Goal: Task Accomplishment & Management: Manage account settings

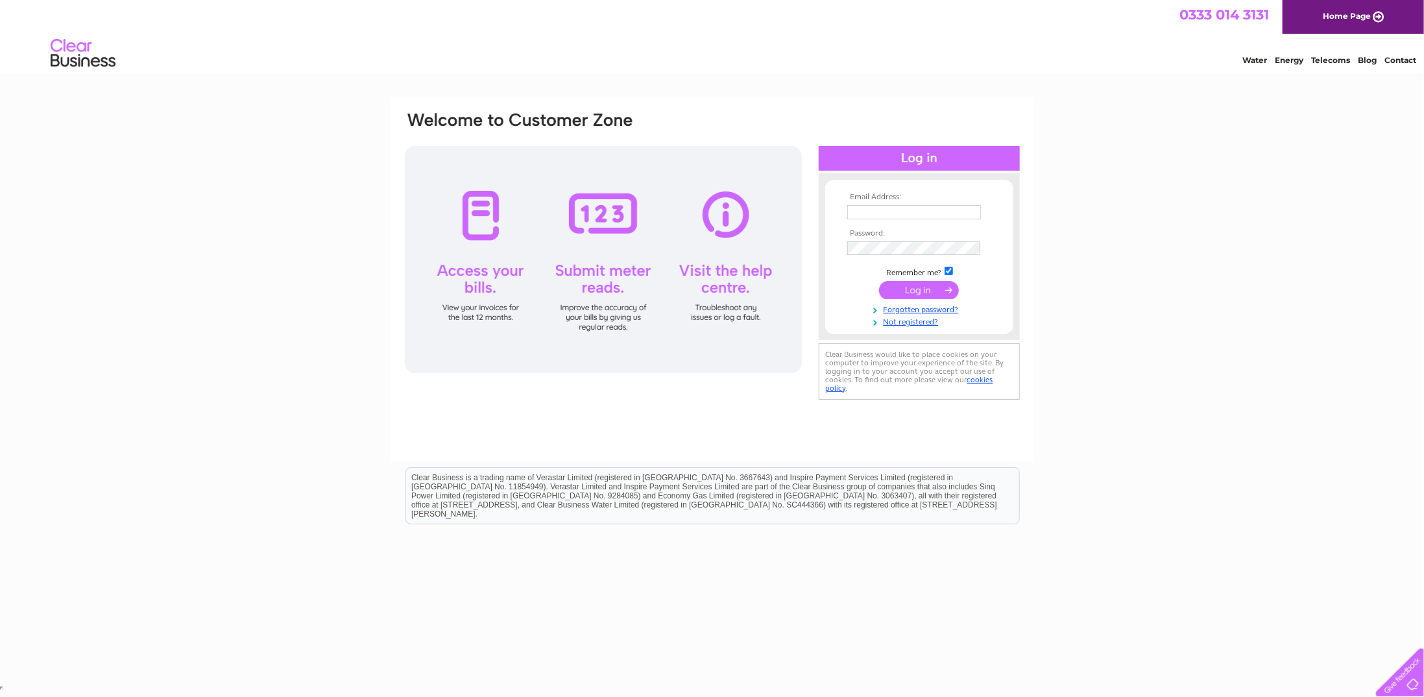
type input "parflooringacc@outlook.com"
click at [919, 286] on input "submit" at bounding box center [919, 290] width 80 height 18
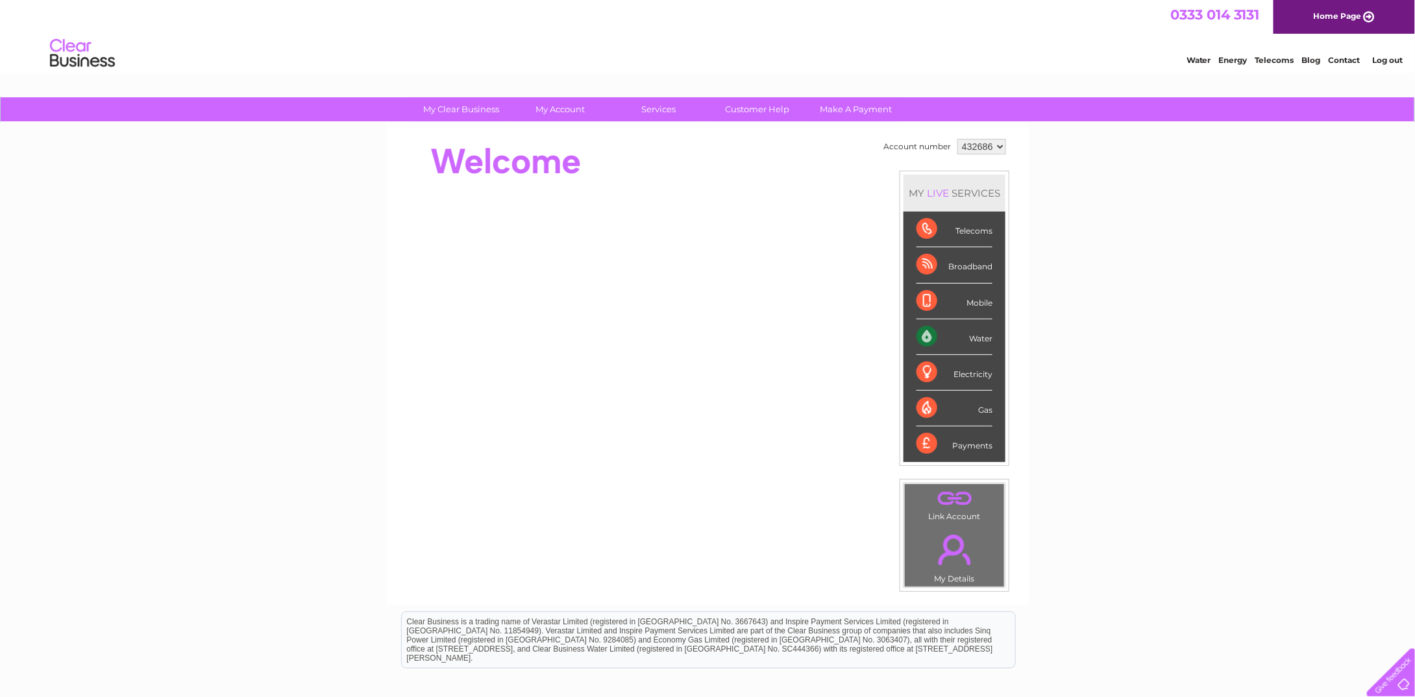
click at [929, 440] on div "Payments" at bounding box center [954, 443] width 76 height 35
click at [971, 443] on div "Payments" at bounding box center [954, 443] width 76 height 35
click at [951, 368] on div "Electricity" at bounding box center [954, 373] width 76 height 36
click at [919, 364] on div "Electricity" at bounding box center [954, 373] width 76 height 36
click at [923, 363] on div "Electricity" at bounding box center [954, 373] width 76 height 36
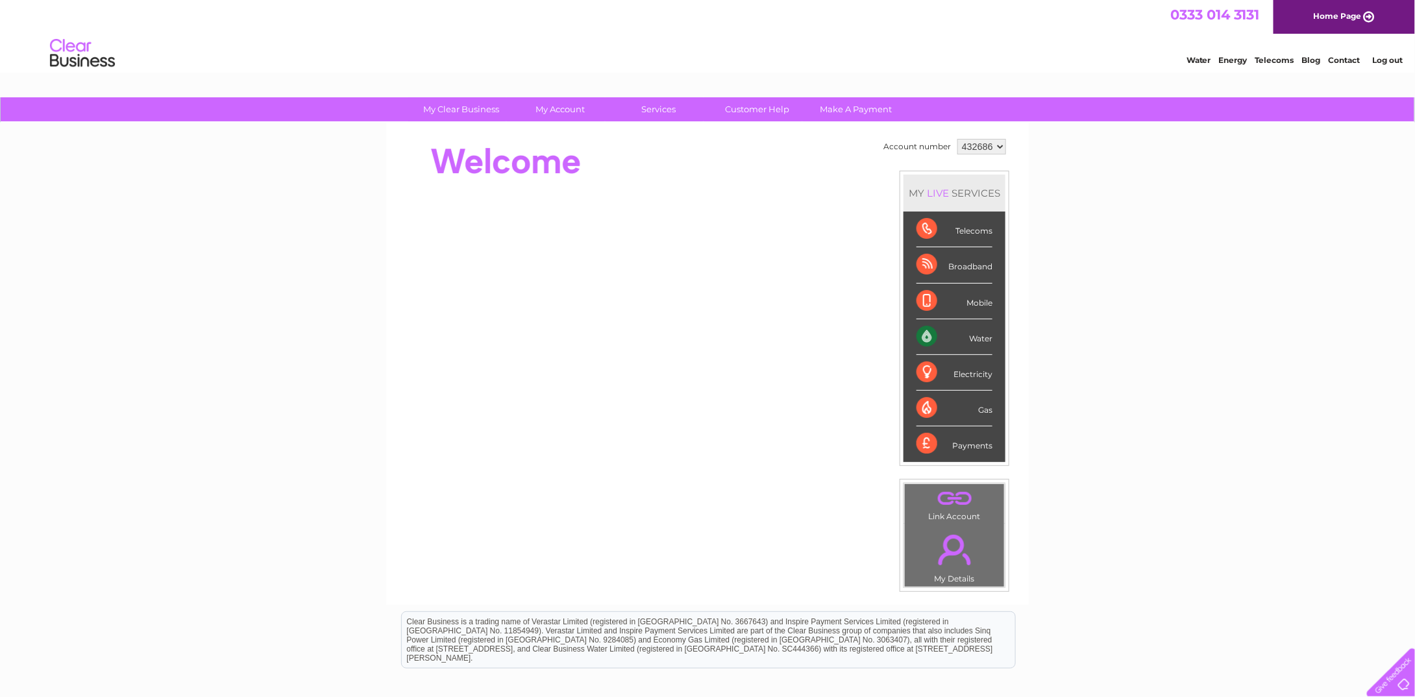
click at [923, 363] on div "Electricity" at bounding box center [954, 373] width 76 height 36
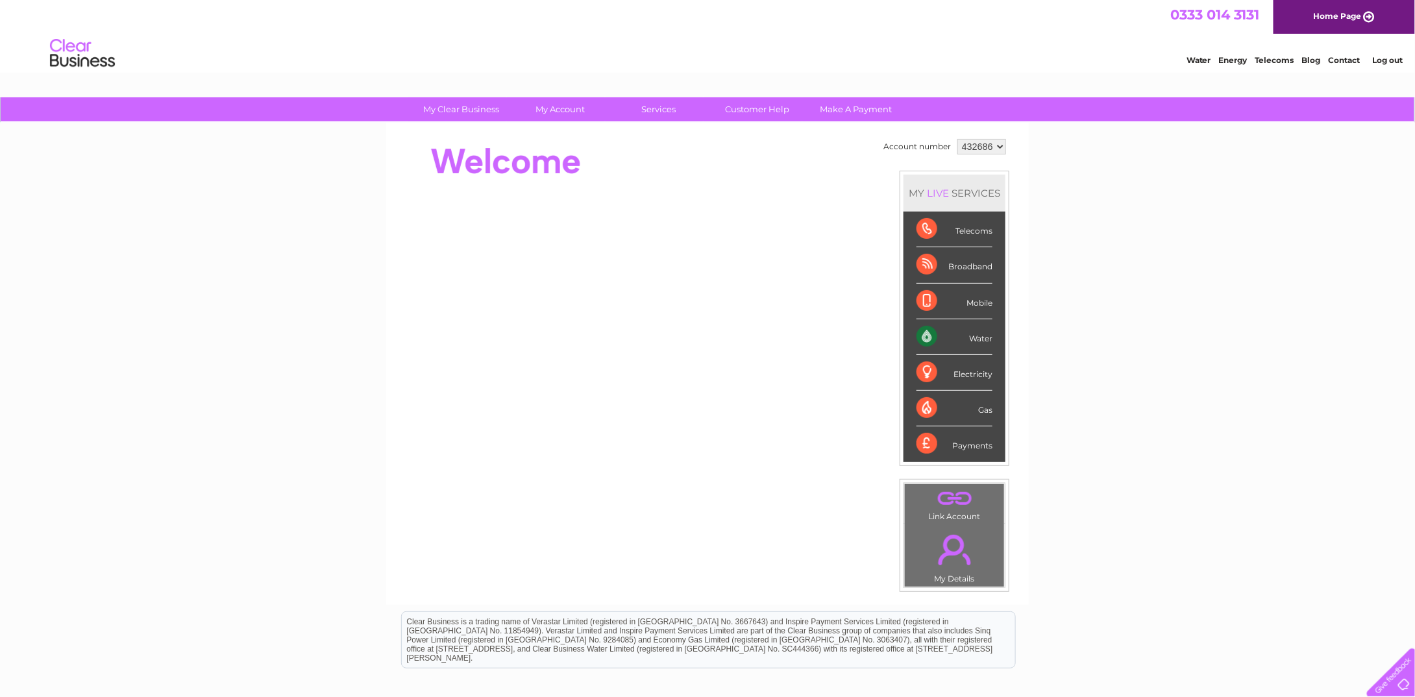
click at [1227, 58] on link "Energy" at bounding box center [1233, 60] width 29 height 10
click at [972, 441] on div "Payments" at bounding box center [954, 443] width 76 height 35
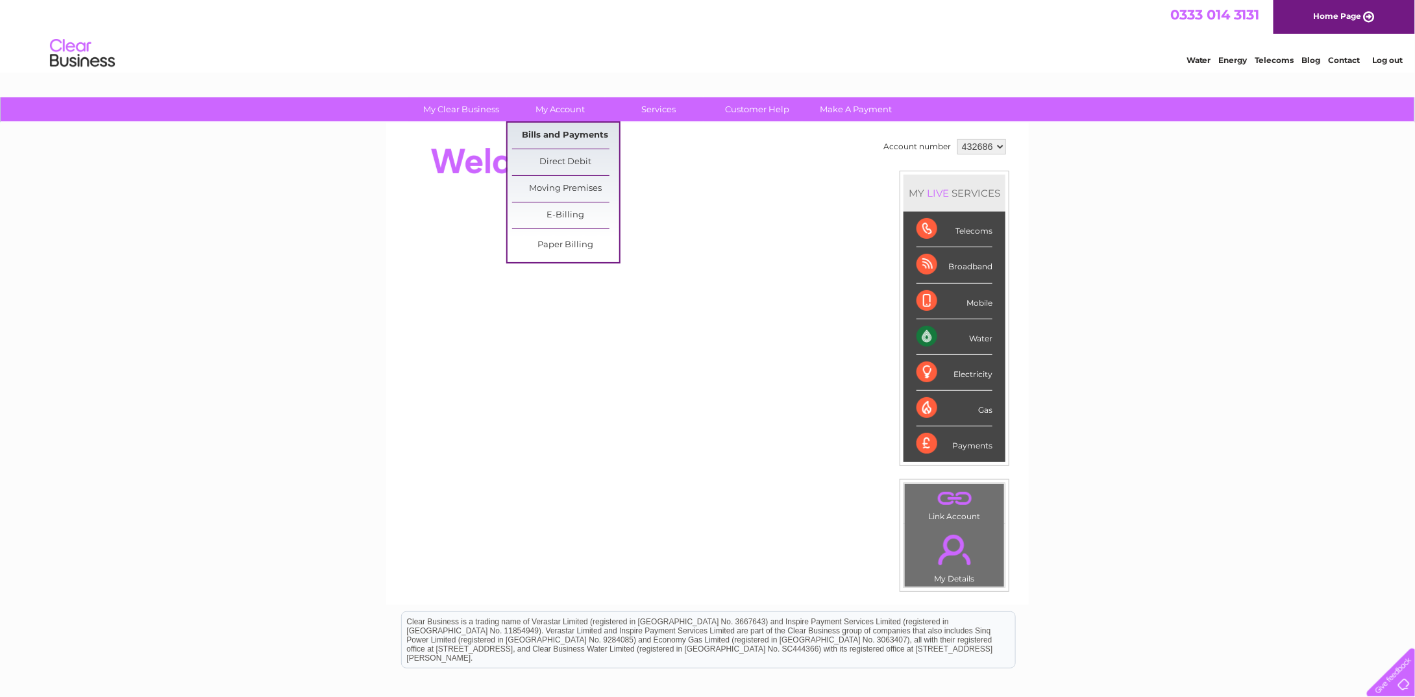
click at [577, 134] on link "Bills and Payments" at bounding box center [565, 136] width 107 height 26
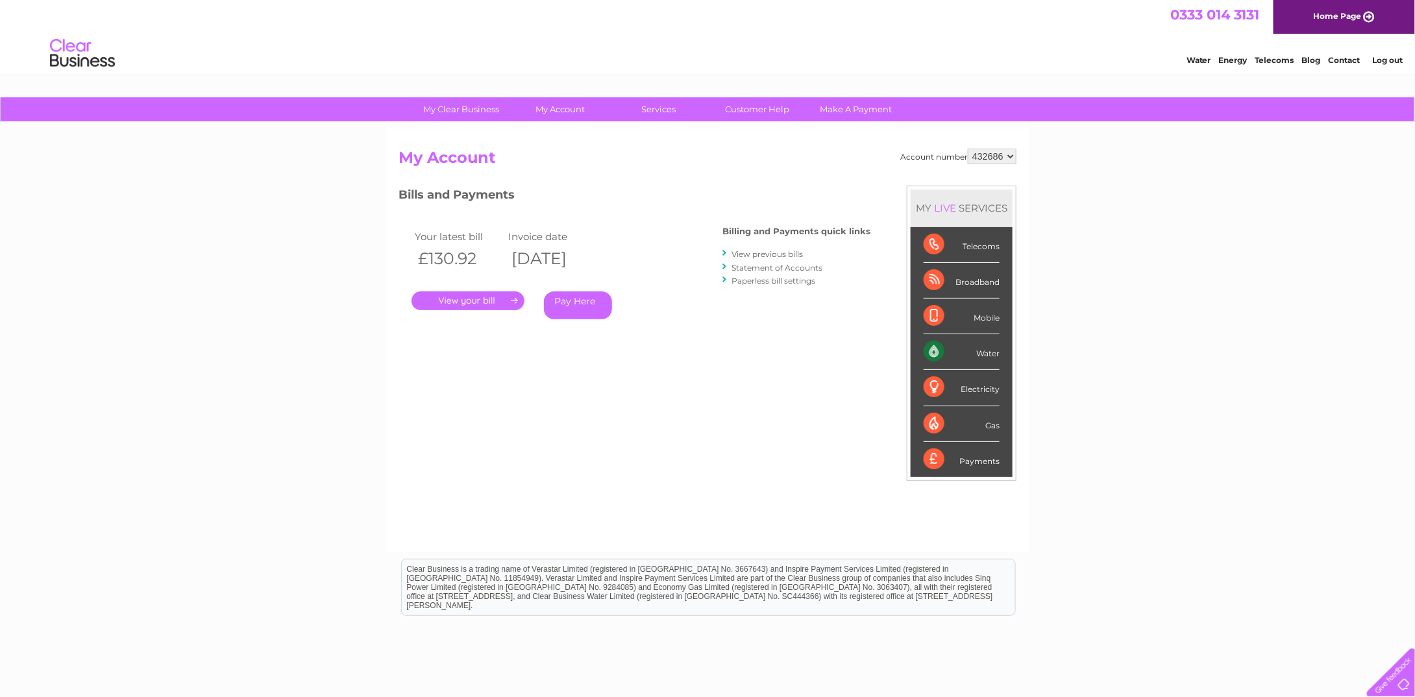
click at [781, 254] on link "View previous bills" at bounding box center [766, 254] width 71 height 10
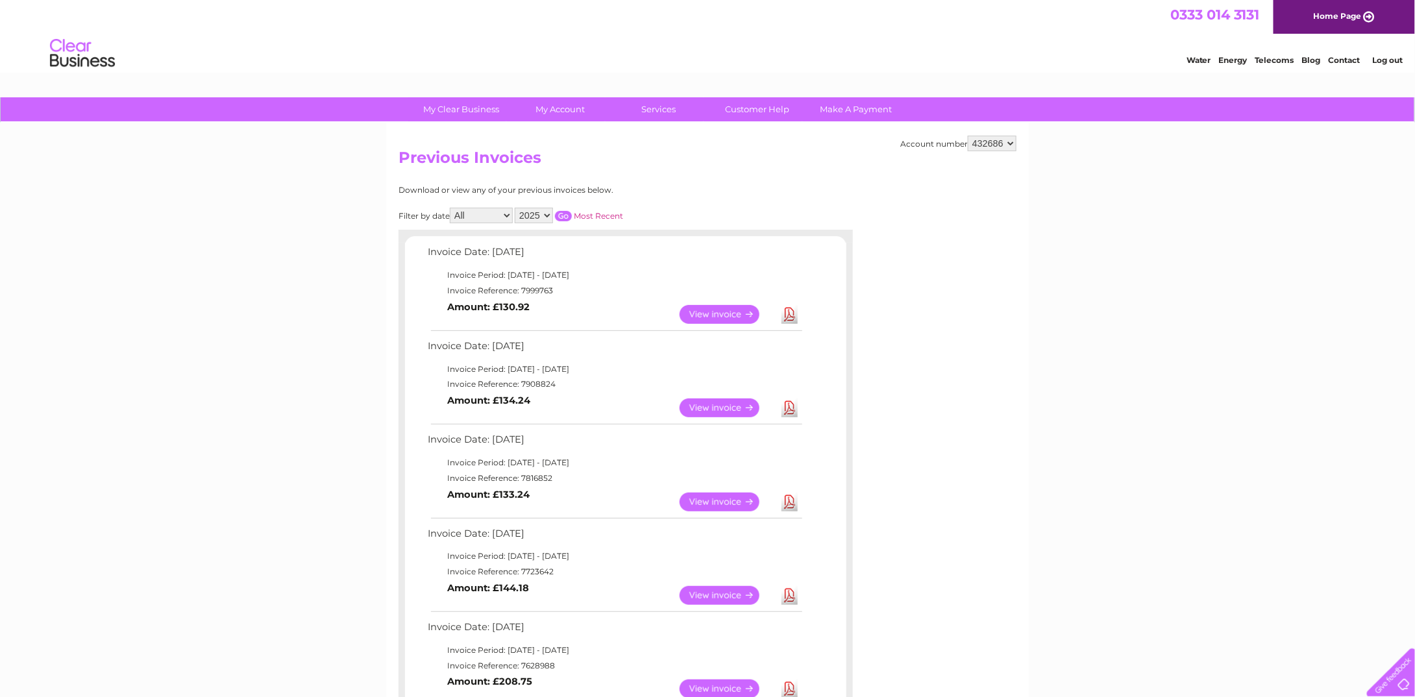
click at [790, 314] on link "Download" at bounding box center [789, 314] width 16 height 19
